Goal: Ask a question

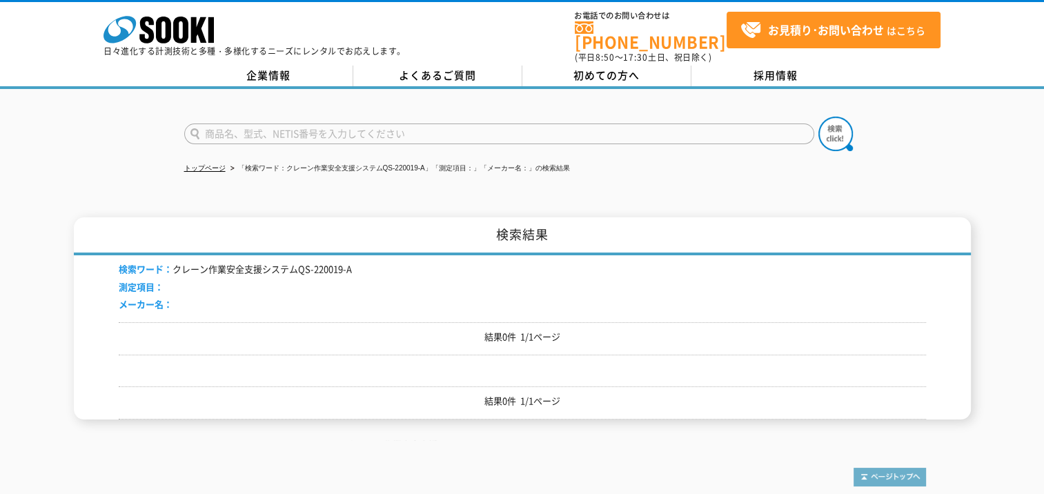
click at [891, 468] on img at bounding box center [889, 477] width 72 height 19
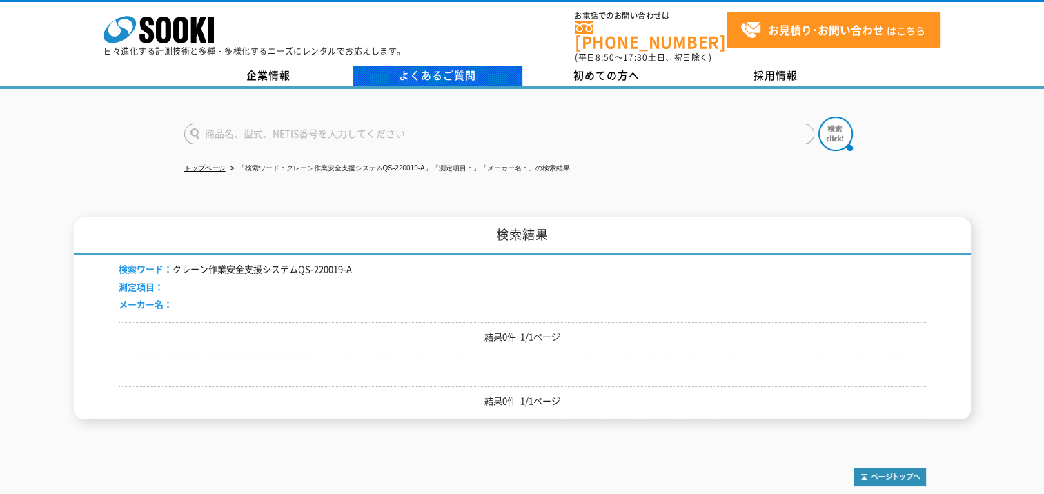
click at [445, 69] on link "よくあるご質問" at bounding box center [437, 76] width 169 height 21
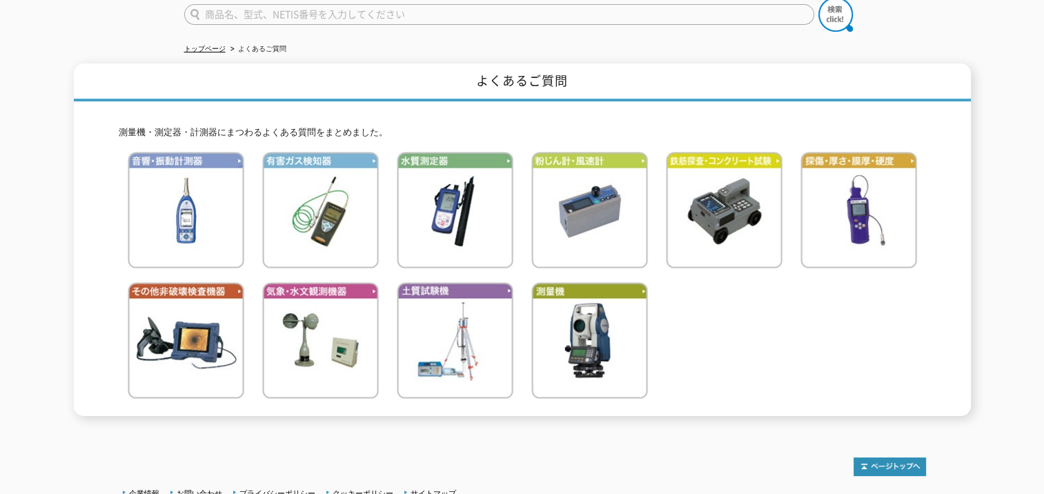
scroll to position [228, 0]
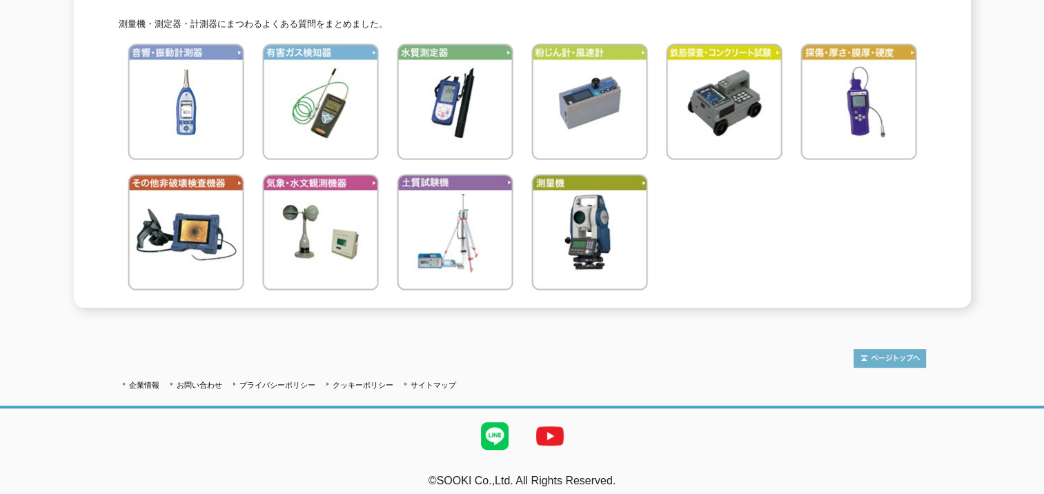
click at [920, 349] on img at bounding box center [889, 358] width 72 height 19
click at [201, 381] on link "お問い合わせ" at bounding box center [200, 385] width 46 height 8
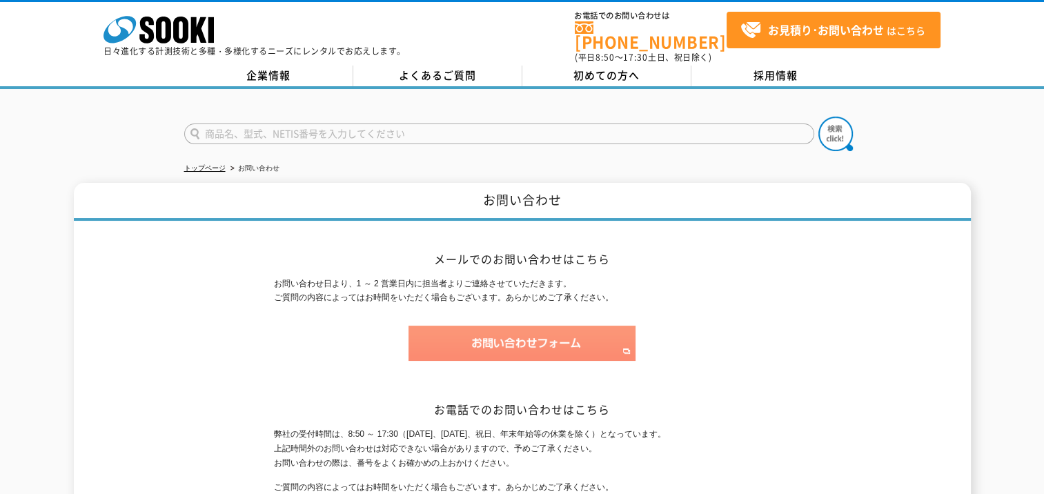
click at [506, 350] on img at bounding box center [521, 343] width 227 height 35
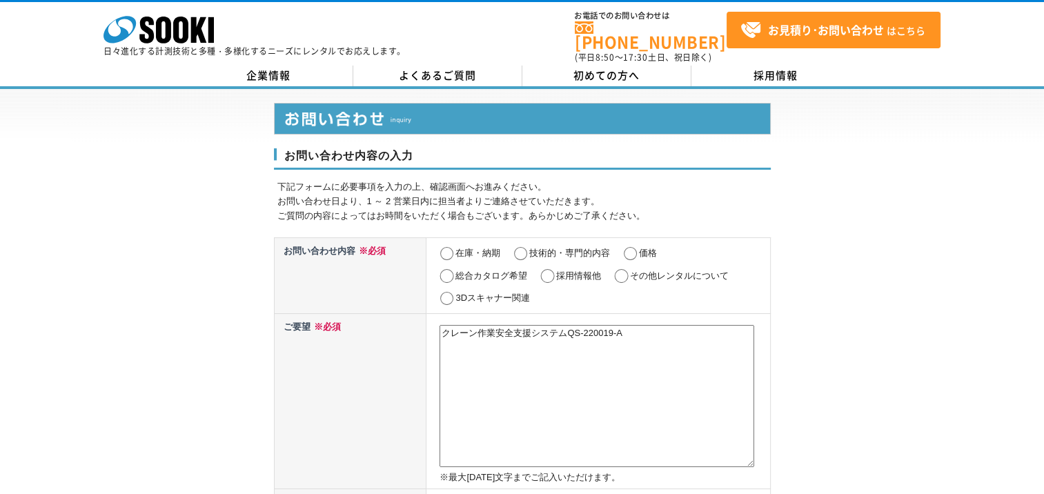
type textarea "クレーン作業安全支援システムQS-220019-A"
click at [526, 247] on input "技術的・専門的内容" at bounding box center [520, 254] width 17 height 14
radio input "true"
click at [447, 325] on textarea "クレーン作業安全支援システムQS-220019-A" at bounding box center [596, 396] width 315 height 142
click at [439, 324] on td "クレーン作業安全支援システムQS-220019-A ※最大2000文字までご記入いただけます。" at bounding box center [598, 400] width 344 height 175
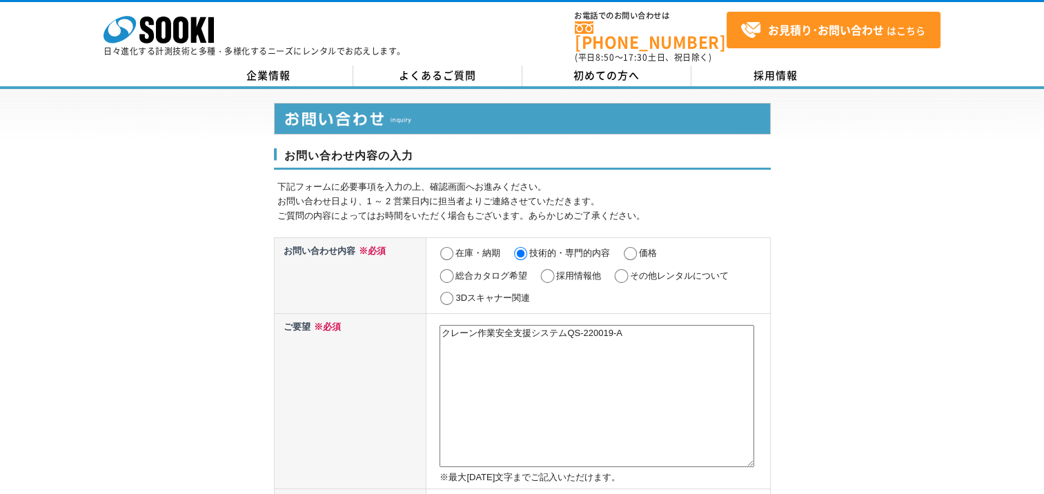
click at [442, 328] on textarea "クレーン作業安全支援システムQS-220019-A" at bounding box center [596, 396] width 315 height 142
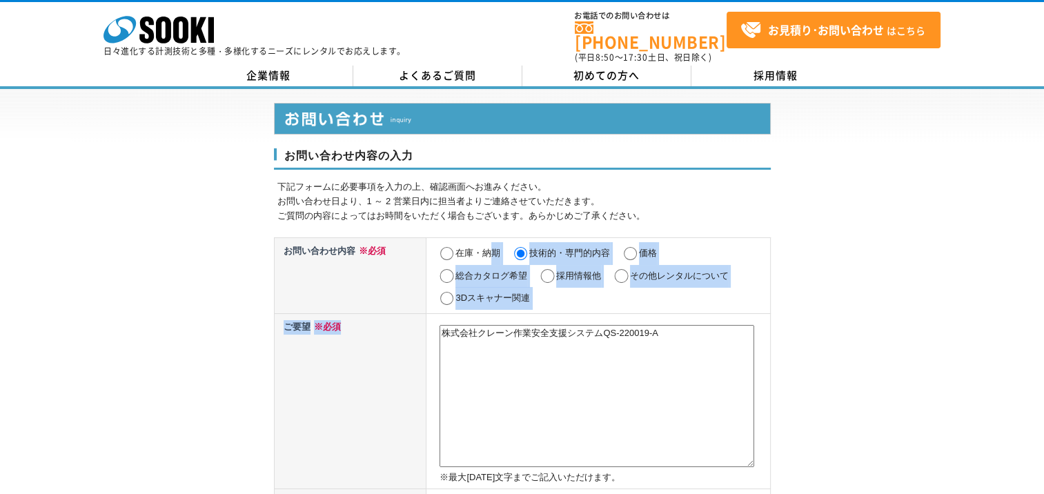
drag, startPoint x: 385, startPoint y: 430, endPoint x: 477, endPoint y: 235, distance: 216.0
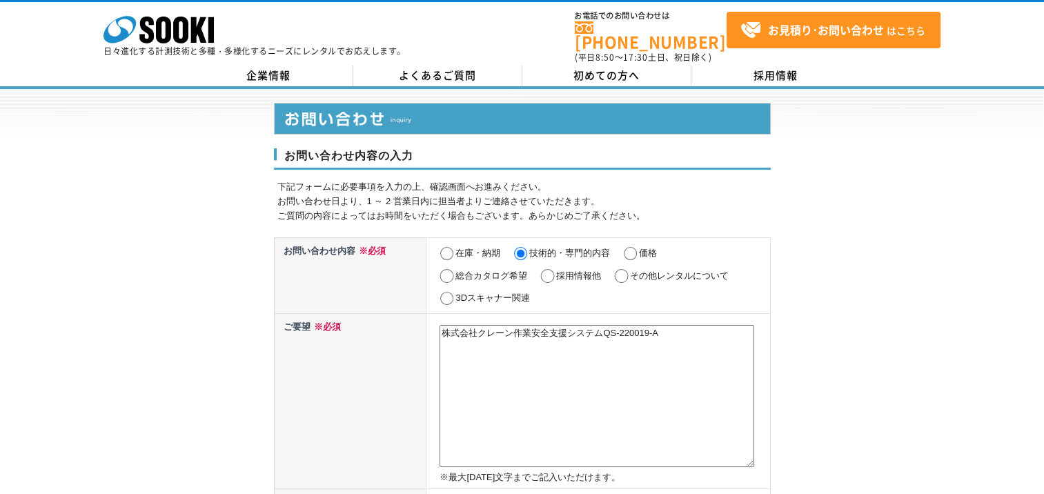
click at [443, 326] on textarea "株式会社クレーン作業安全支援システムQS-220019-A" at bounding box center [596, 396] width 315 height 142
paste textarea "QS-210044-A"
click at [472, 190] on p "下記フォームに必要事項を入力の上、確認画面へお進みください。 お問い合わせ日より、1 ～ 2 営業日内に担当者よりご連絡させていただきます。 ご質問の内容によ…" at bounding box center [523, 201] width 493 height 43
click at [442, 325] on textarea "QS-210044-A株式会社クレーン作業安全支援システムQS-220019-A" at bounding box center [596, 396] width 315 height 142
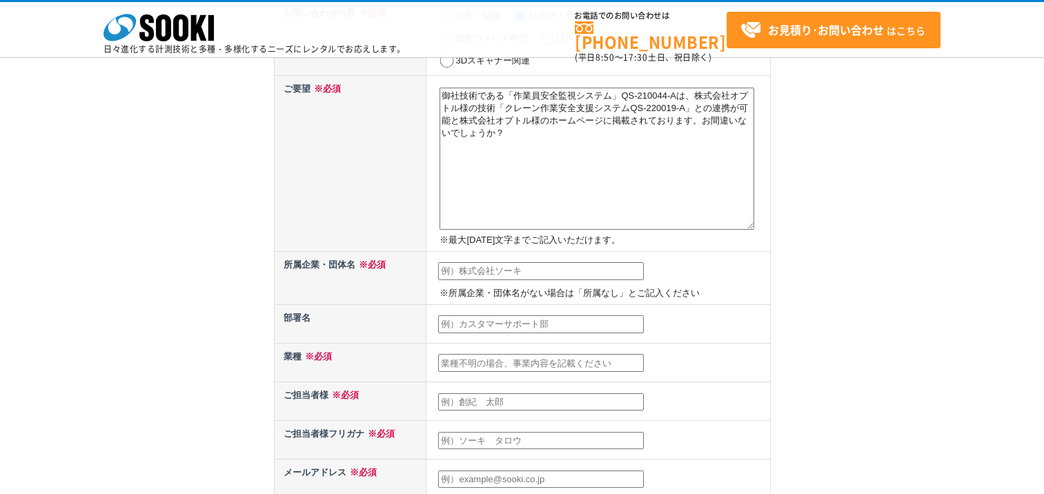
scroll to position [181, 0]
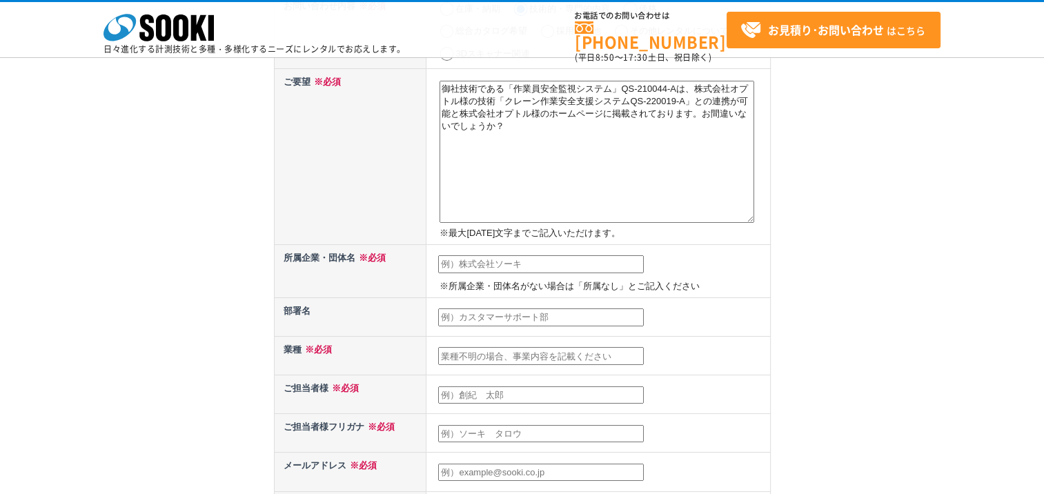
type textarea "御社技術である「作業員安全監視システム」QS-210044-Aは、株式会社オプトル様の技術「クレーン作業安全支援システムQS-220019-A」との連携が可能…"
click at [528, 268] on input "text" at bounding box center [541, 264] width 206 height 18
type input "日本国土開発株式会社"
type input "尾畑　太志"
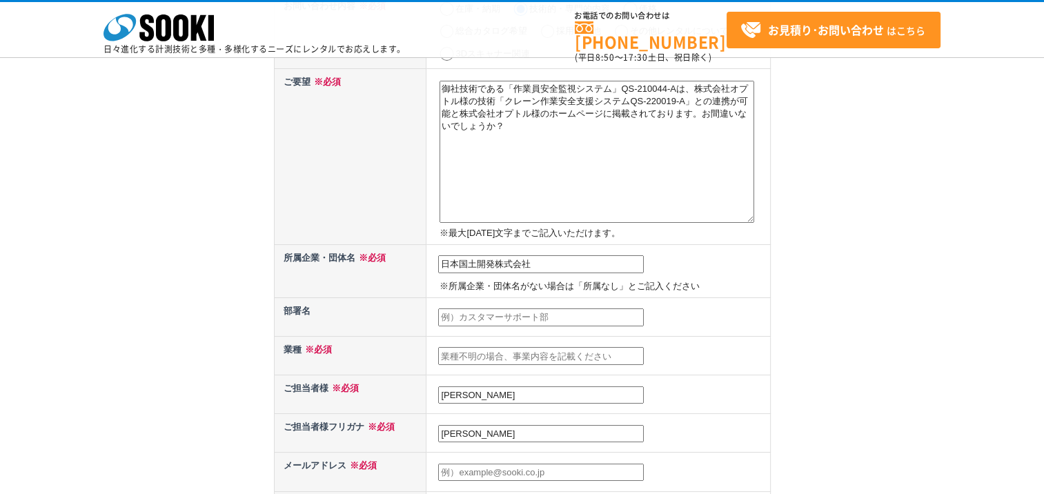
type input "[EMAIL_ADDRESS][DOMAIN_NAME]"
click at [506, 354] on input "text" at bounding box center [541, 356] width 206 height 18
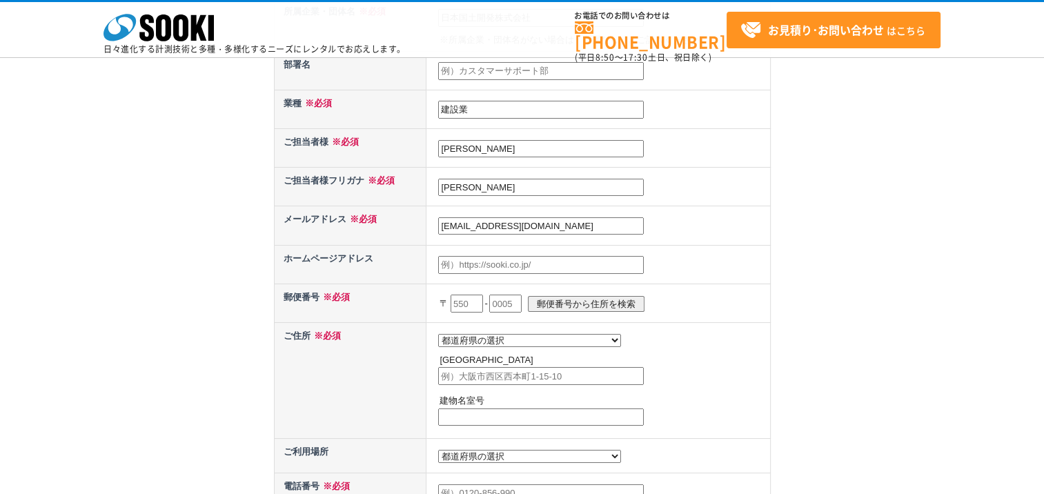
scroll to position [429, 0]
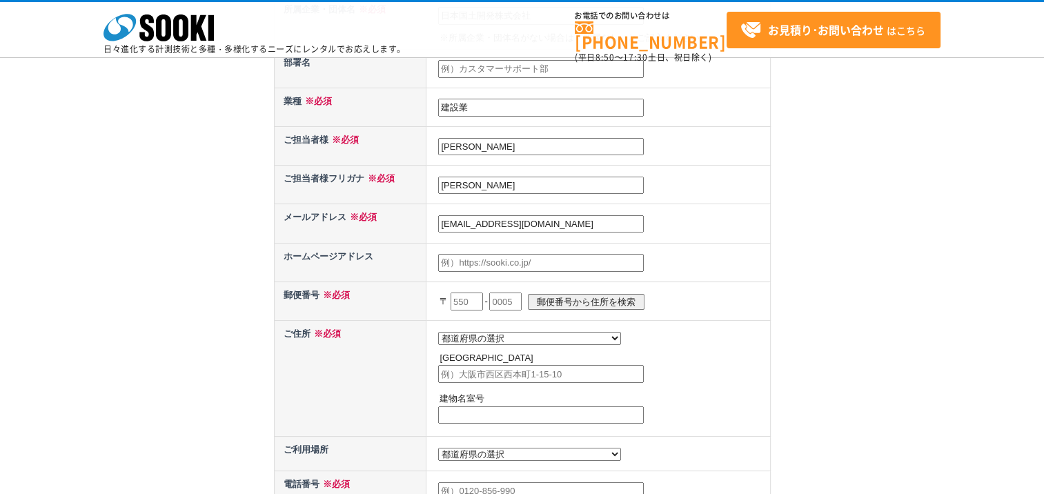
type input "建設業"
click at [465, 295] on input "text" at bounding box center [467, 302] width 32 height 18
type input "532"
type input "大阪府"
type input "大阪市淀川区西中島"
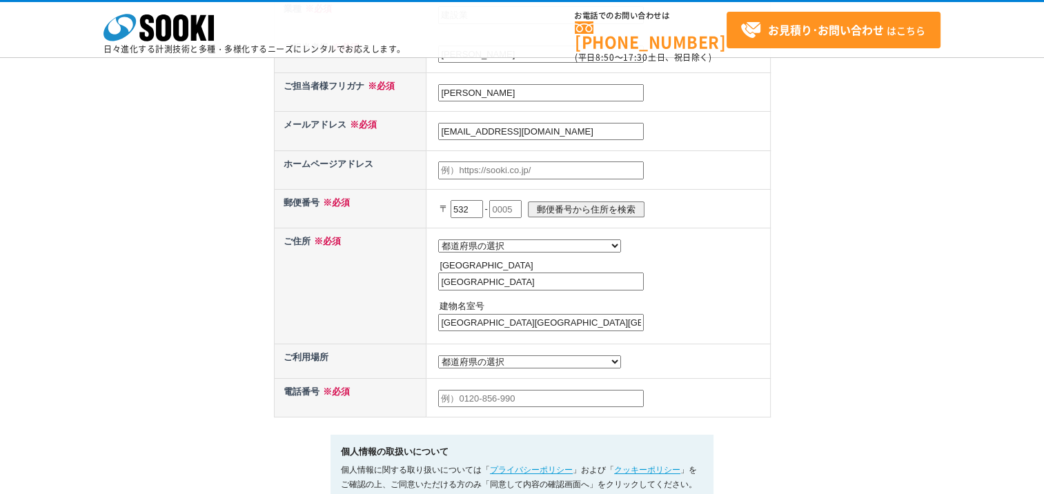
scroll to position [540, 0]
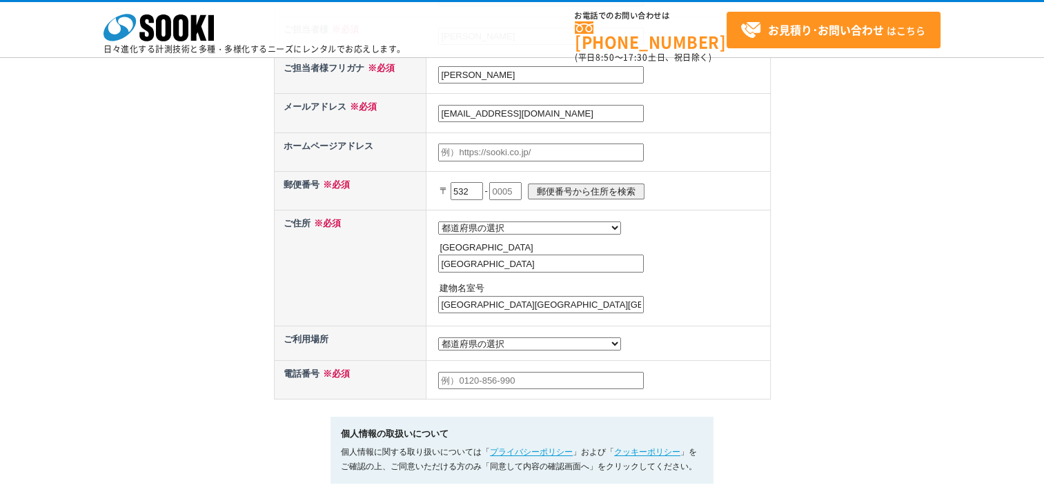
click at [491, 376] on input "text" at bounding box center [541, 381] width 206 height 18
type input "09091924347"
click at [504, 229] on select "都道府県の選択 北海道 青森県 岩手県 宮城県 秋田県 山形県 福島県 茨城県 栃木県 群馬県 埼玉県 千葉県 東京都 神奈川県 新潟県 富山県 石川県 福井…" at bounding box center [529, 227] width 183 height 13
click at [581, 210] on td "都道府県の選択 北海道 青森県 岩手県 宮城県 秋田県 山形県 福島県 茨城県 栃木県 群馬県 埼玉県 千葉県 東京都 神奈川県 新潟県 富山県 石川県 福井…" at bounding box center [598, 268] width 344 height 116
click at [518, 184] on input "text" at bounding box center [505, 191] width 32 height 18
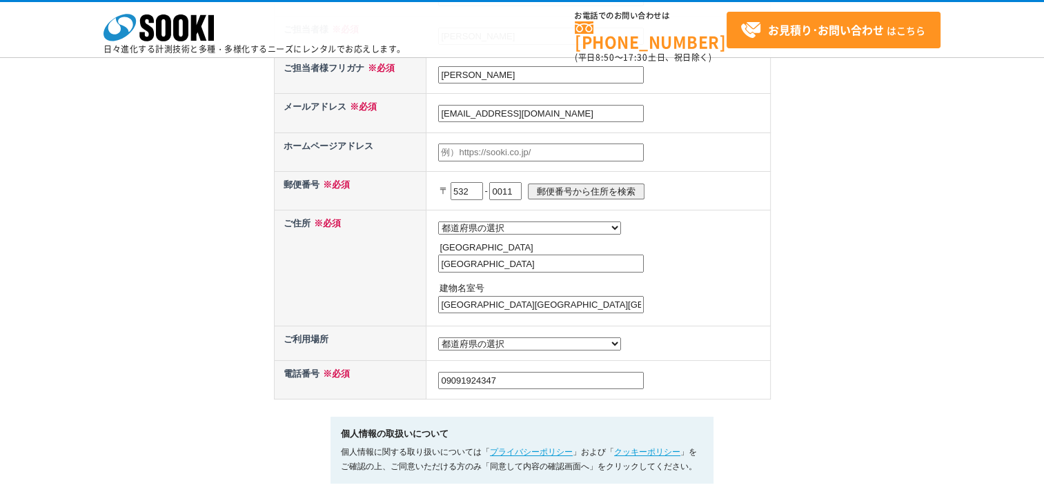
type input "0011"
click at [566, 187] on input "郵便番号から住所を検索" at bounding box center [586, 192] width 117 height 16
select select "27"
type input "大阪市淀川区西中島"
click at [522, 298] on input "大阪市淀川区西中島" at bounding box center [541, 305] width 206 height 18
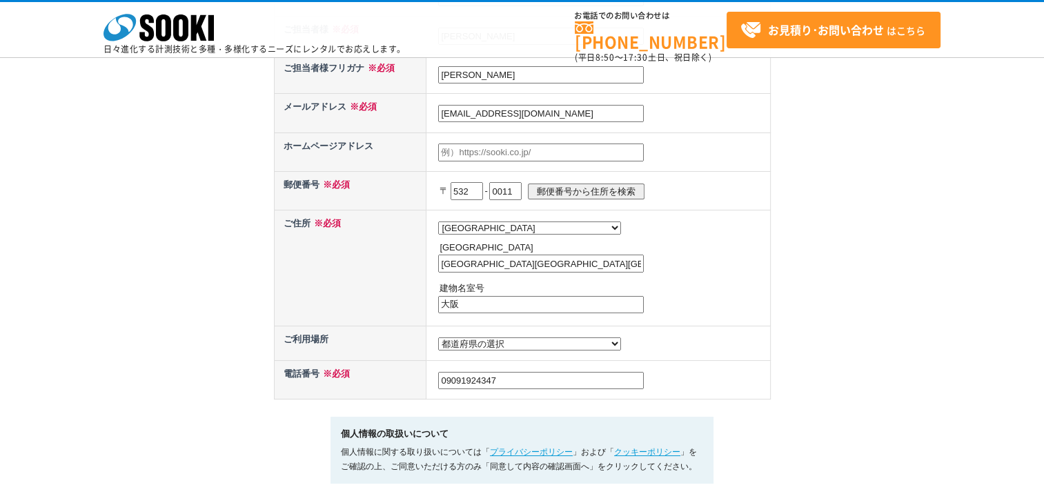
type input "大"
click at [528, 256] on input "大阪市淀川区西中島" at bounding box center [541, 264] width 206 height 18
type input "[STREET_ADDRESS][PERSON_NAME][DATE]"
click at [464, 301] on input "text" at bounding box center [541, 305] width 206 height 18
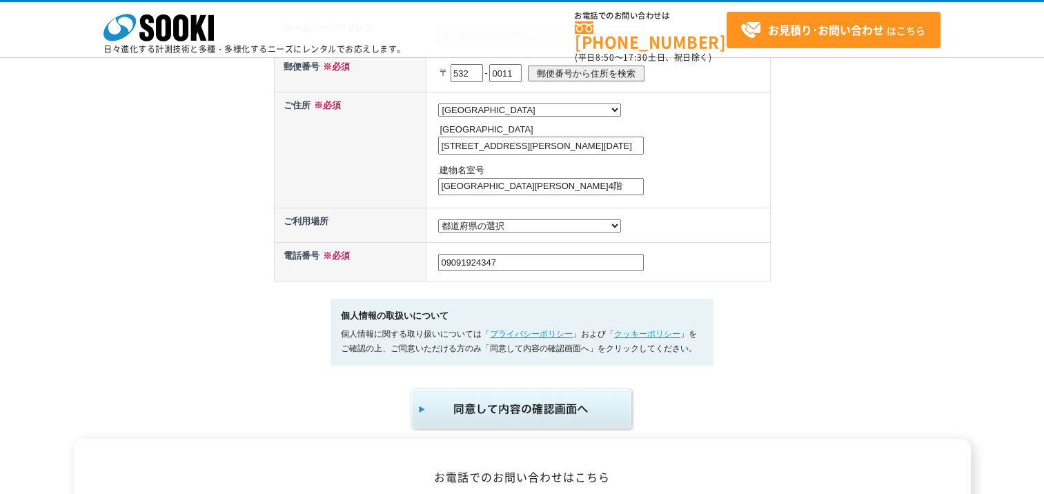
scroll to position [671, 0]
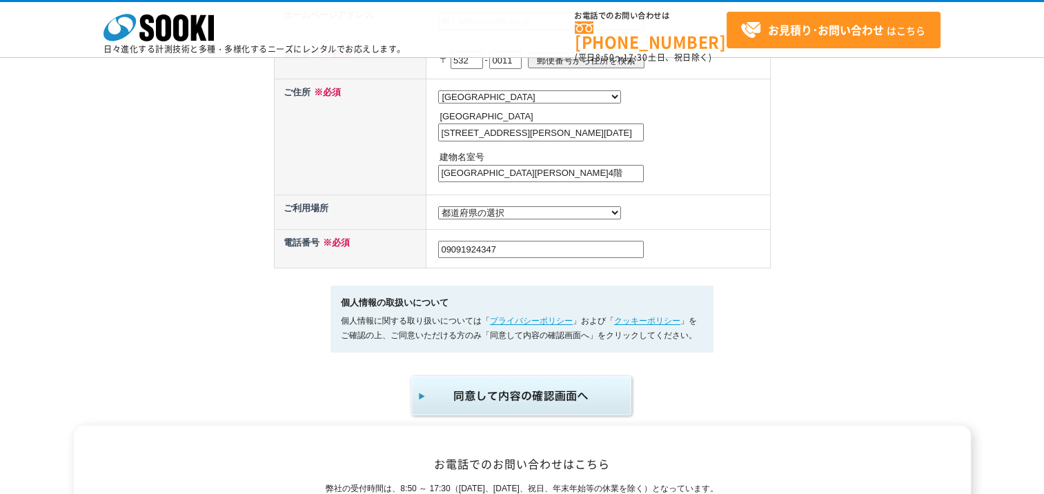
type input "新大阪セントラルタワー北館4階"
click at [604, 404] on img "submit" at bounding box center [522, 396] width 226 height 46
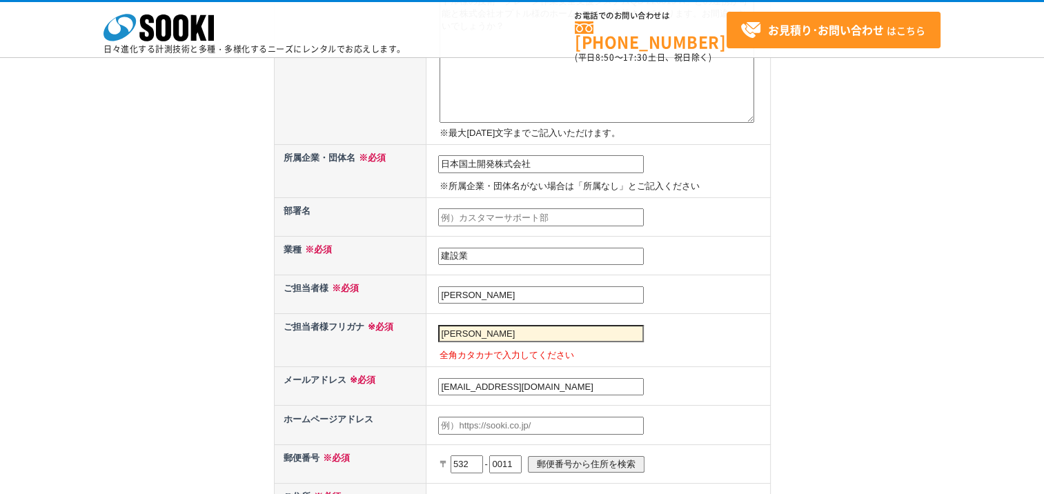
click at [551, 339] on td "尾畑　太志 全角カタカナで入力してください" at bounding box center [598, 340] width 344 height 53
click at [517, 339] on td "尾畑　太志 全角カタカナで入力してください" at bounding box center [598, 340] width 344 height 53
click at [519, 337] on td "尾畑　太志 全角カタカナで入力してください" at bounding box center [598, 340] width 344 height 53
click at [507, 331] on input "尾畑　太志" at bounding box center [541, 334] width 206 height 18
type input "尾"
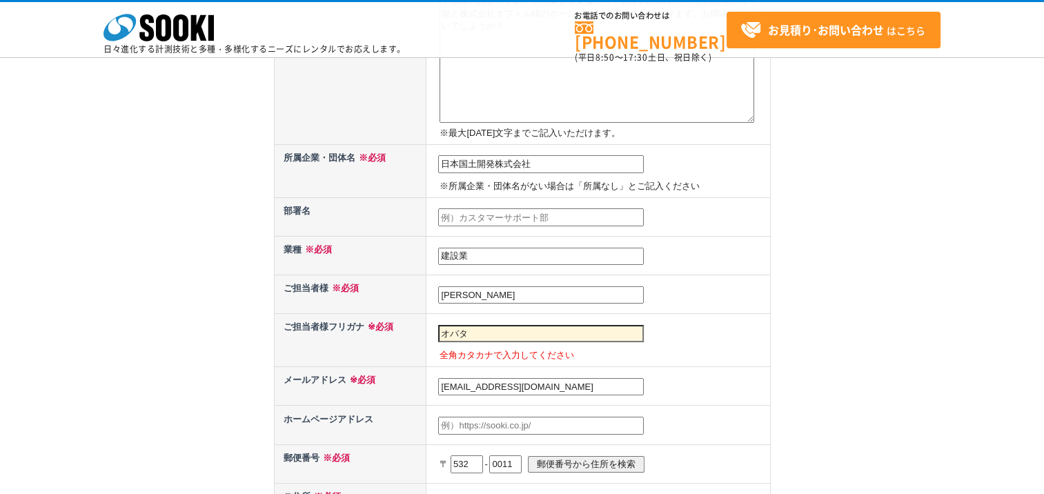
type input "オバタ"
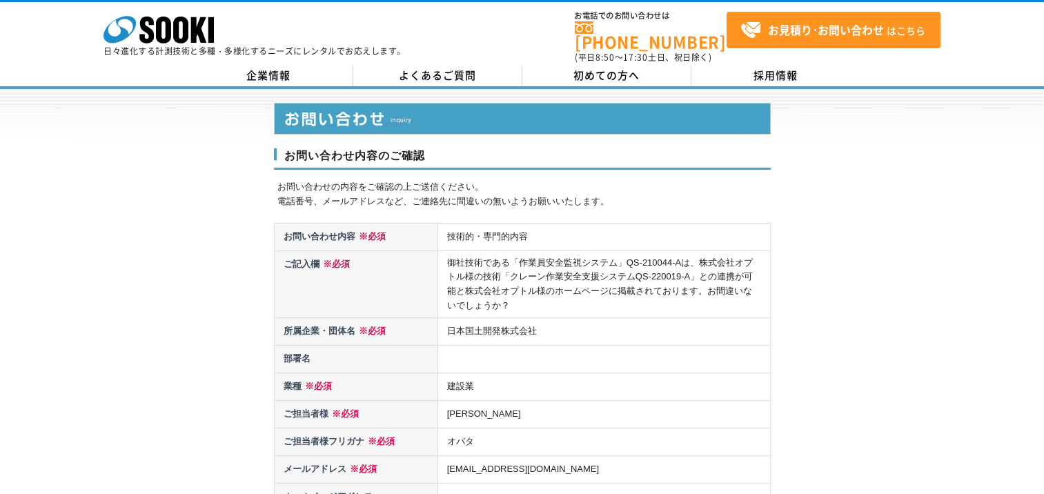
click at [1041, 491] on div "お問い合わせ内容のご確認 お問い合わせの内容をご確認の上ご送信ください。 電話番号、メールアドレスなど、ご連絡先に間違いの無いようお願いいたします。 お問い合…" at bounding box center [522, 388] width 1044 height 599
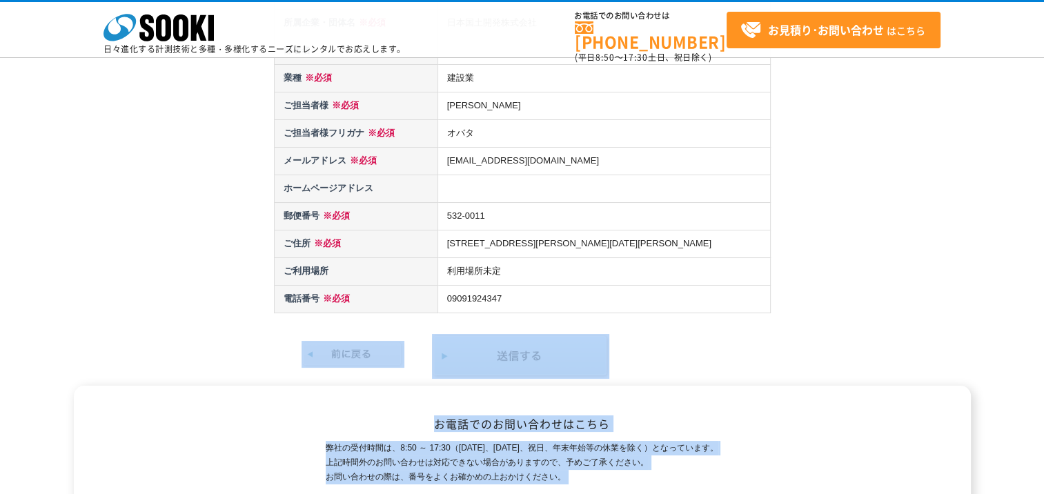
drag, startPoint x: 1041, startPoint y: 491, endPoint x: 1048, endPoint y: 489, distance: 7.0
click at [1043, 489] on html "株式会社 ソーキ spMenu 日々進化する計測技術と多種・多様化するニーズにレンタルでお応えします。 お電話でのお問い合わせは [PHONE_NUMBER]…" at bounding box center [522, 272] width 1044 height 1034
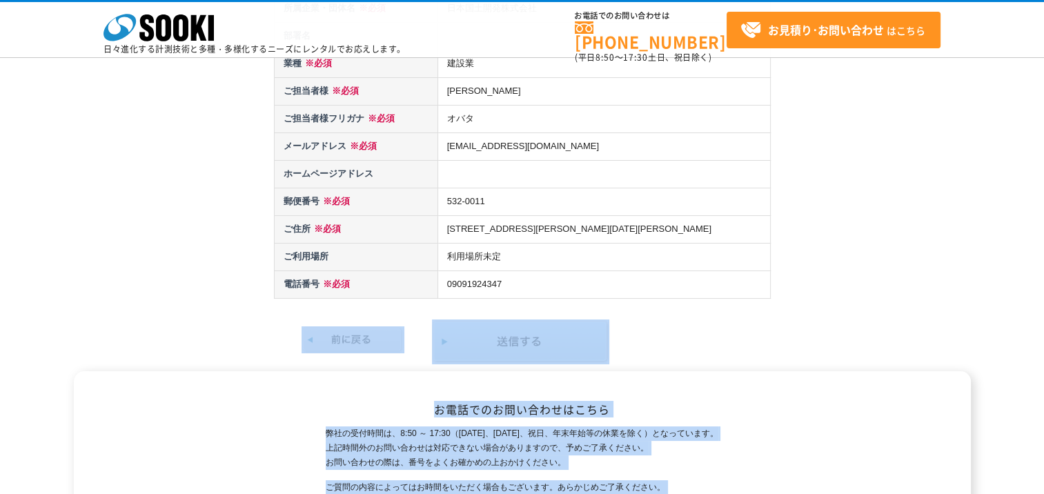
click at [685, 350] on p at bounding box center [522, 341] width 497 height 45
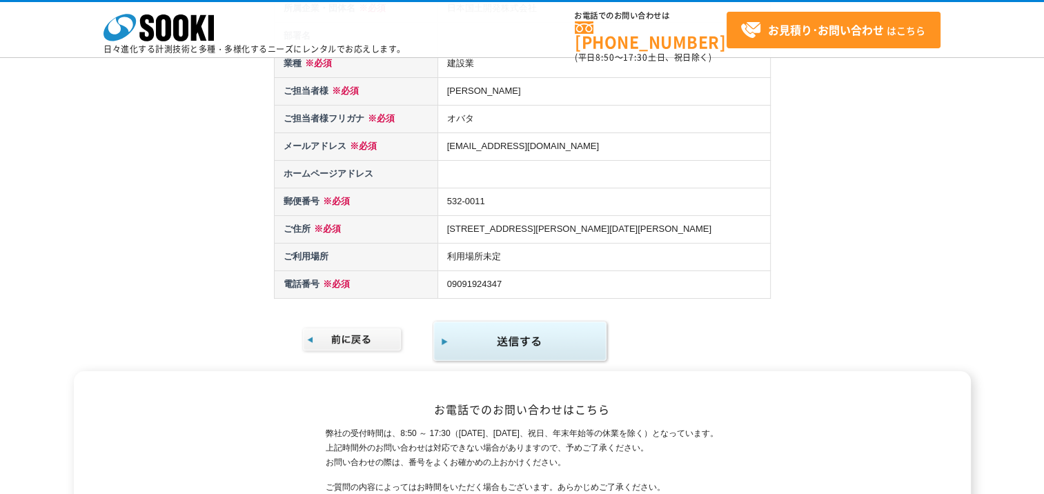
click at [546, 342] on img "submit" at bounding box center [520, 341] width 177 height 45
